Goal: Information Seeking & Learning: Learn about a topic

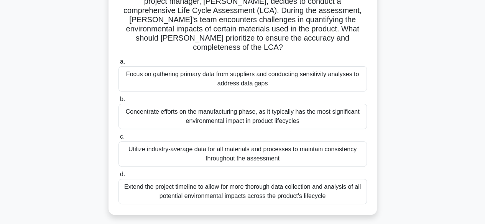
scroll to position [77, 0]
click at [188, 184] on div "Extend the project timeline to allow for more thorough data collection and anal…" at bounding box center [242, 191] width 248 height 25
click at [118, 178] on input "d. Extend the project timeline to allow for more thorough data collection and a…" at bounding box center [118, 175] width 0 height 5
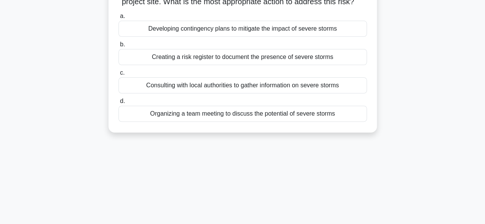
scroll to position [0, 0]
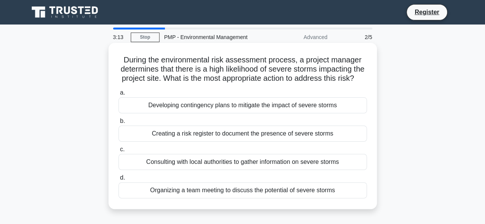
click at [161, 113] on div "Developing contingency plans to mitigate the impact of severe storms" at bounding box center [242, 105] width 248 height 16
click at [118, 95] on input "a. Developing contingency plans to mitigate the impact of severe storms" at bounding box center [118, 92] width 0 height 5
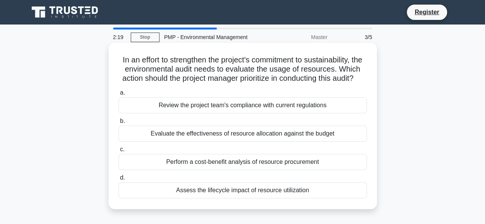
click at [154, 142] on div "Evaluate the effectiveness of resource allocation against the budget" at bounding box center [242, 134] width 248 height 16
click at [118, 124] on input "b. Evaluate the effectiveness of resource allocation against the budget" at bounding box center [118, 121] width 0 height 5
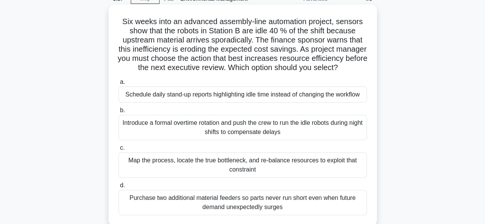
scroll to position [77, 0]
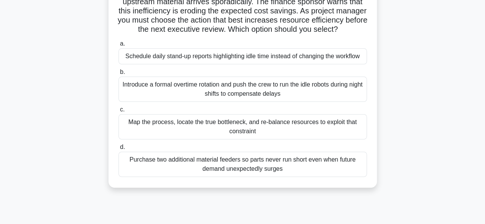
click at [263, 132] on div "Map the process, locate the true bottleneck, and re-balance resources to exploi…" at bounding box center [242, 126] width 248 height 25
click at [118, 112] on input "c. Map the process, locate the true bottleneck, and re-balance resources to exp…" at bounding box center [118, 109] width 0 height 5
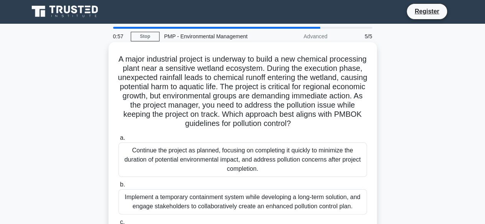
scroll to position [0, 0]
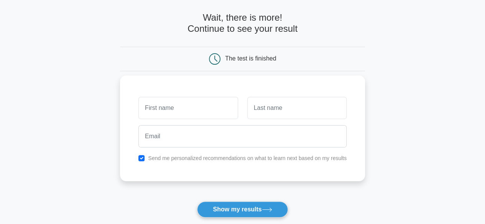
scroll to position [77, 0]
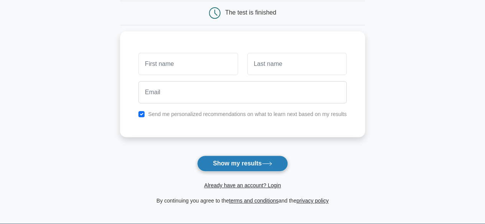
click at [261, 160] on button "Show my results" at bounding box center [242, 164] width 90 height 16
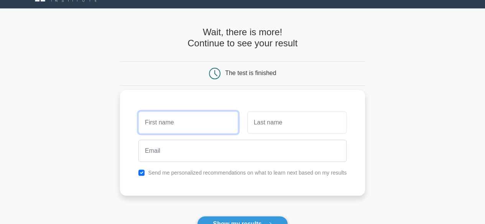
scroll to position [0, 0]
